Goal: Task Accomplishment & Management: Complete application form

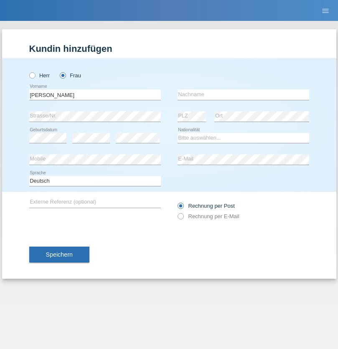
type input "[PERSON_NAME]"
click at [243, 94] on input "text" at bounding box center [244, 94] width 132 height 10
type input "Bekité"
select select "CH"
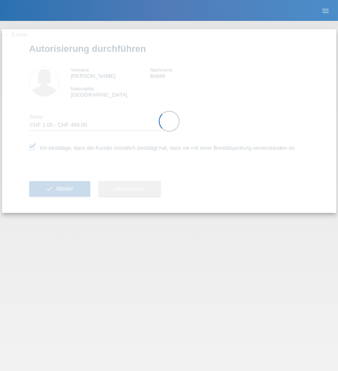
select select "1"
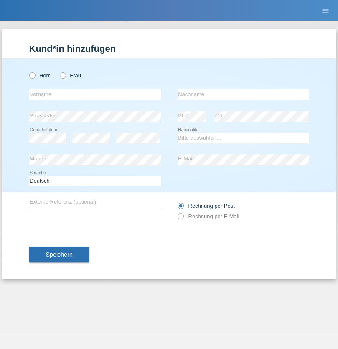
radio input "true"
click at [95, 94] on input "text" at bounding box center [95, 94] width 132 height 10
type input "Terezie"
click at [243, 94] on input "text" at bounding box center [244, 94] width 132 height 10
type input "Zachariášová"
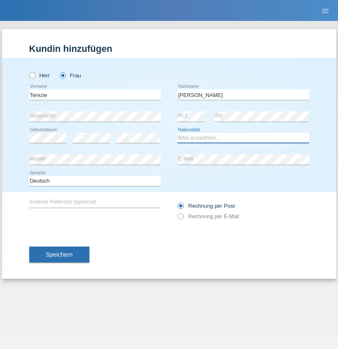
select select "CH"
radio input "true"
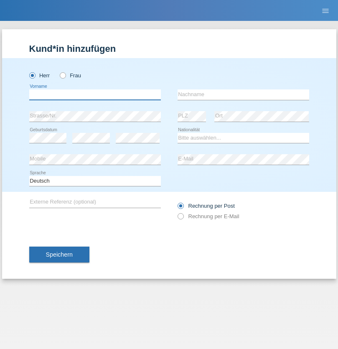
click at [95, 94] on input "text" at bounding box center [95, 94] width 132 height 10
type input "firat"
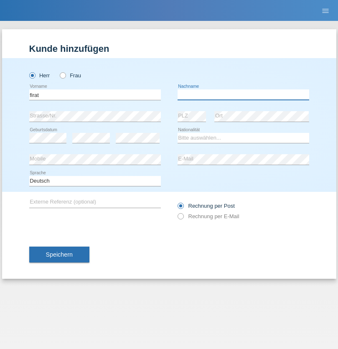
click at [243, 94] on input "text" at bounding box center [244, 94] width 132 height 10
type input "kara"
select select "CH"
radio input "true"
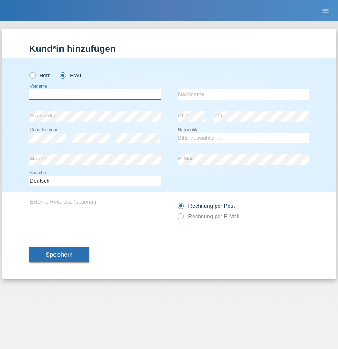
click at [95, 94] on input "text" at bounding box center [95, 94] width 132 height 10
type input "Nuria"
click at [243, 94] on input "text" at bounding box center [244, 94] width 132 height 10
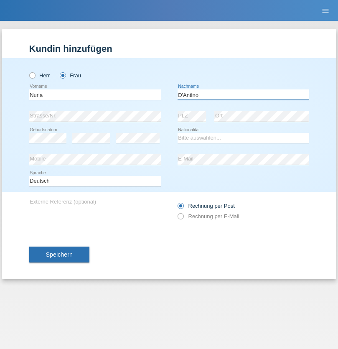
type input "D'Antino"
select select "CH"
